Goal: Use online tool/utility: Use online tool/utility

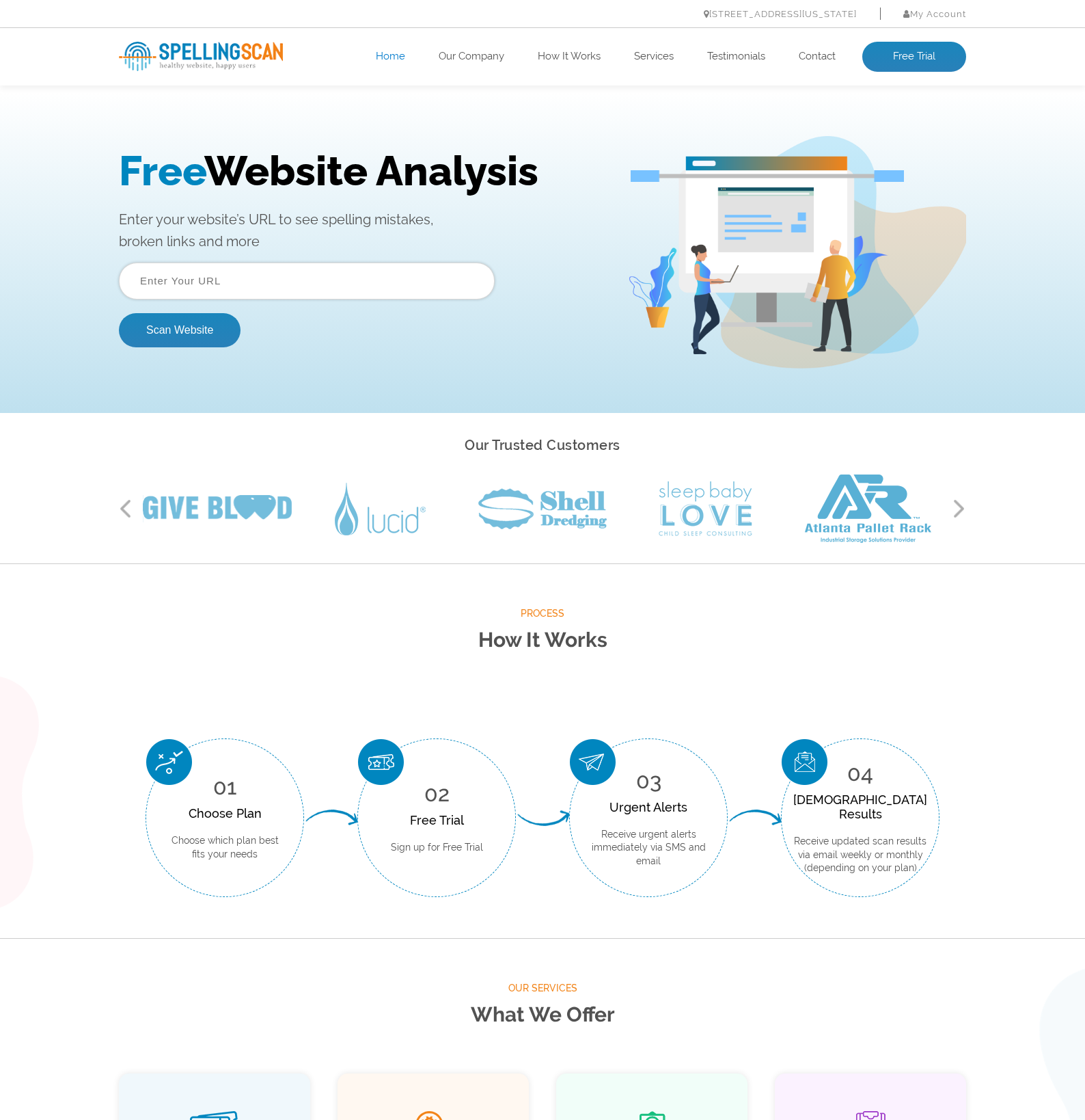
click at [247, 282] on input "text" at bounding box center [307, 281] width 376 height 37
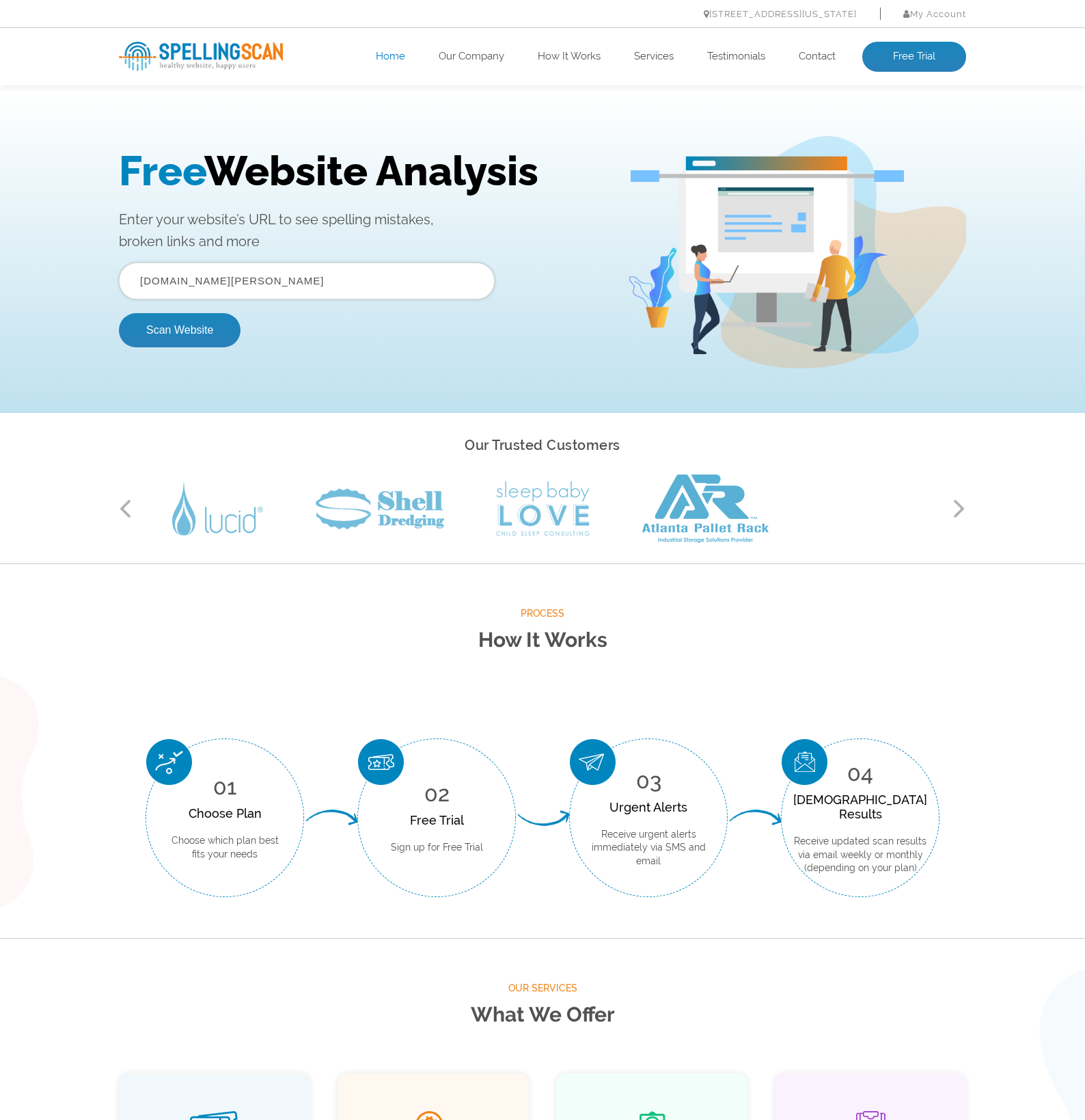
type input "tenantstogether.scot"
click at [119, 313] on button "Scan Website" at bounding box center [180, 330] width 122 height 35
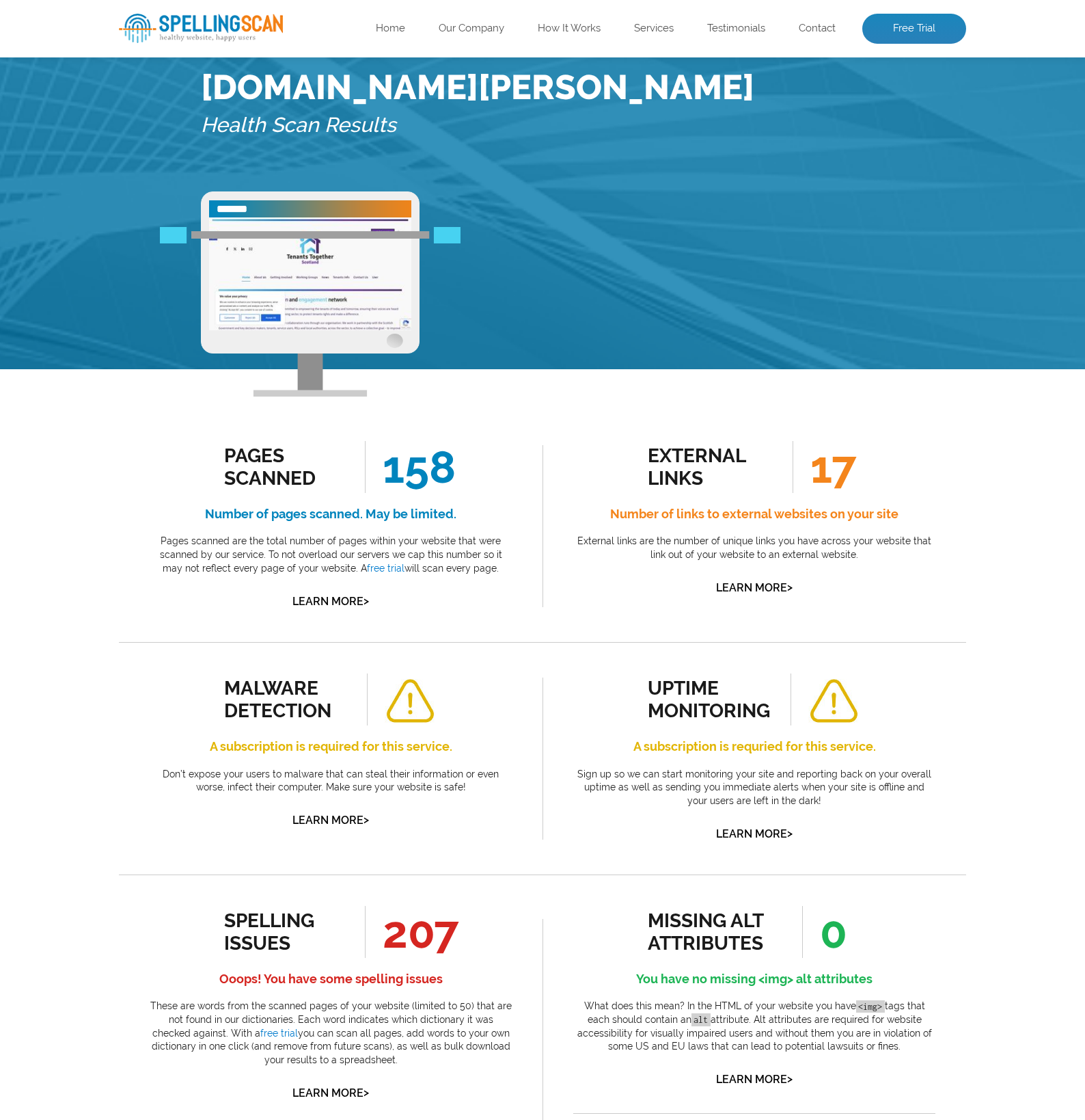
scroll to position [95, 0]
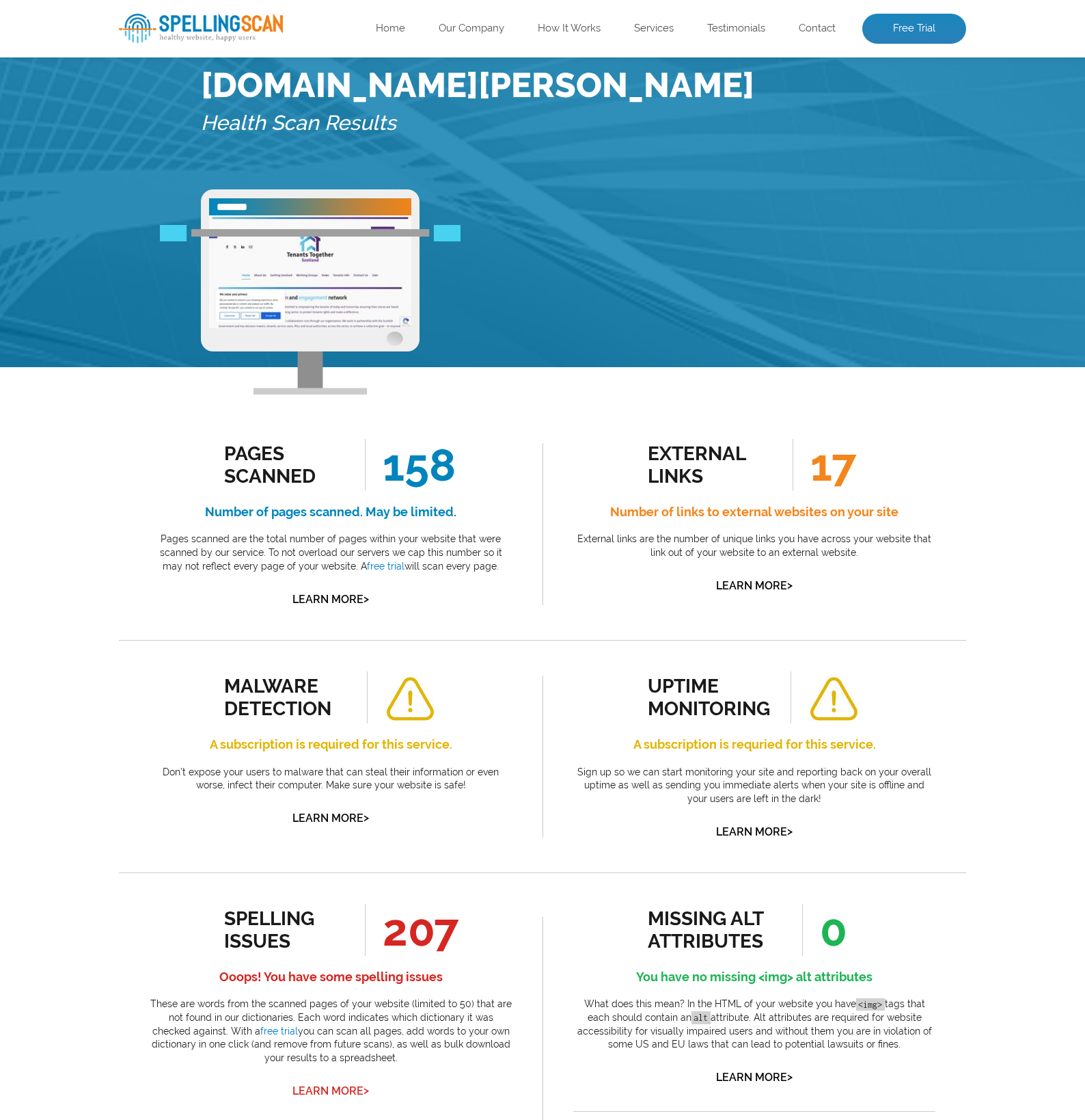
click at [332, 1084] on link "Learn More >" at bounding box center [330, 1090] width 77 height 13
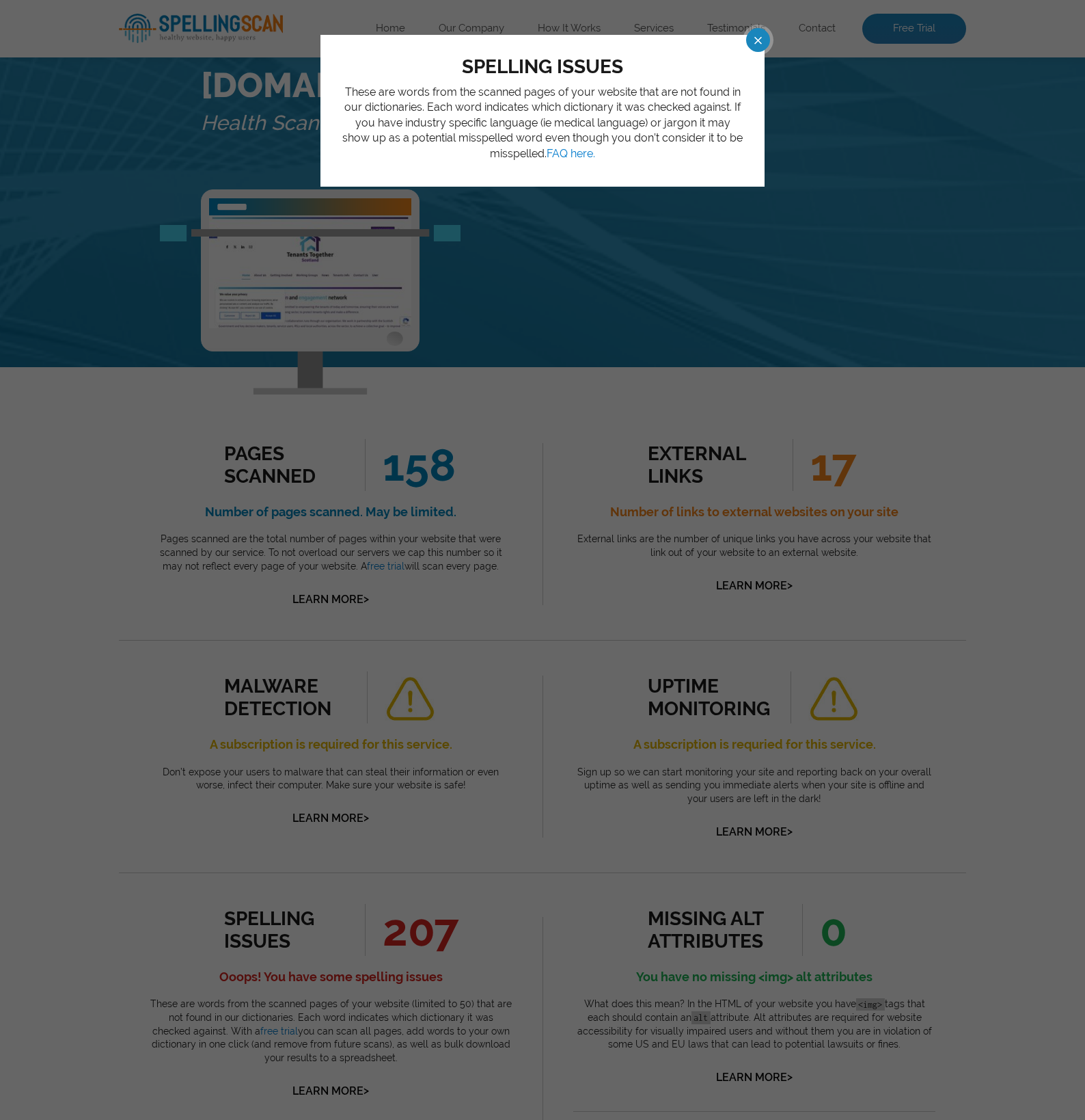
click at [753, 36] on span at bounding box center [746, 40] width 24 height 24
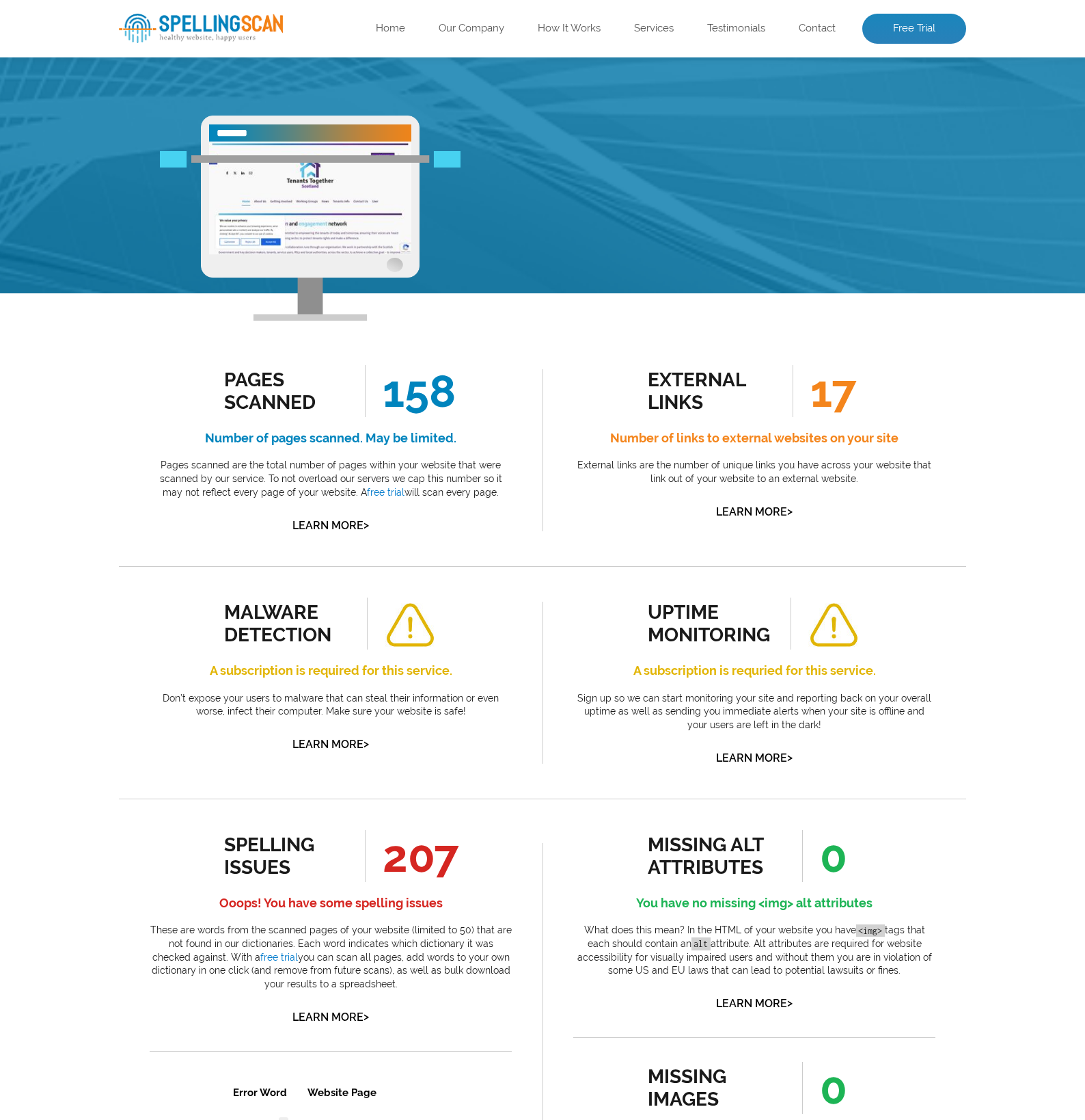
scroll to position [0, 0]
